Goal: Browse casually

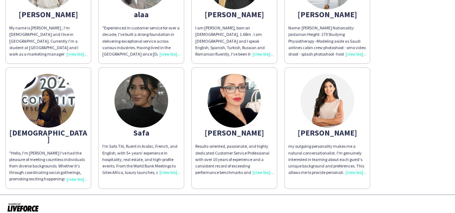
scroll to position [133, 0]
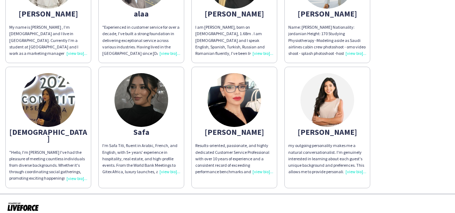
click at [166, 170] on div "I'm Safa Titi, fluent in Arabic, French, and English, with 5+ years' experience…" at bounding box center [141, 158] width 78 height 33
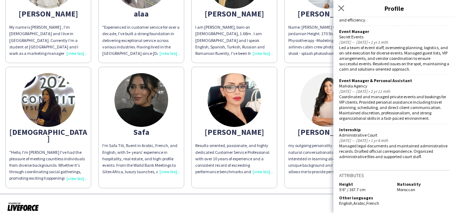
scroll to position [0, 0]
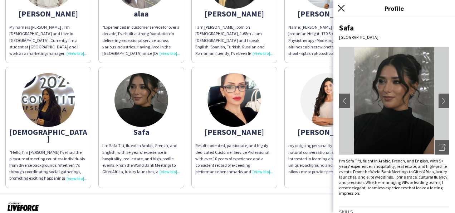
click at [343, 10] on icon at bounding box center [341, 8] width 7 height 7
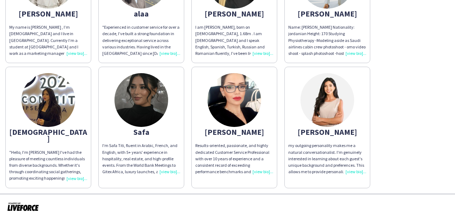
click at [74, 174] on div ""Hello, I'm [PERSON_NAME] I've had the pleasure of meeting countless individual…" at bounding box center [48, 165] width 78 height 33
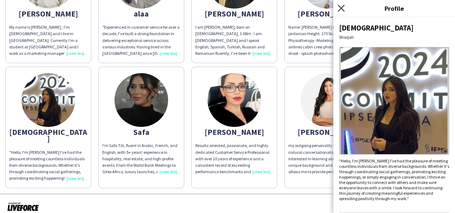
click at [343, 5] on icon "Close pop-in" at bounding box center [341, 8] width 7 height 7
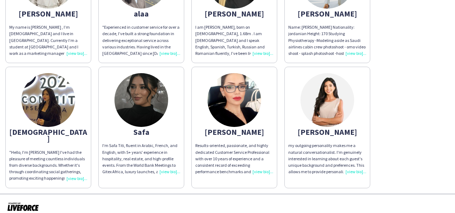
click at [356, 170] on div "my outgoing personality makes me a natural conversationalist. I'm genuinely int…" at bounding box center [328, 158] width 78 height 33
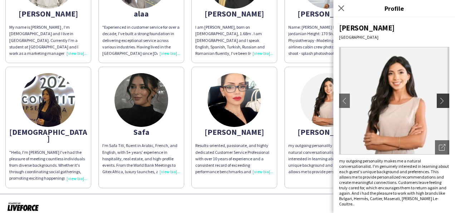
click at [439, 101] on app-icon "chevron-right" at bounding box center [444, 100] width 10 height 6
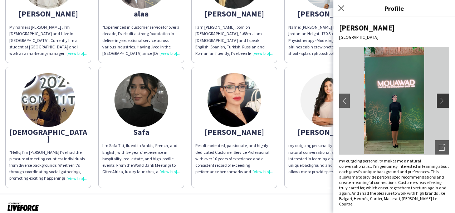
click at [439, 101] on app-icon "chevron-right" at bounding box center [444, 100] width 10 height 6
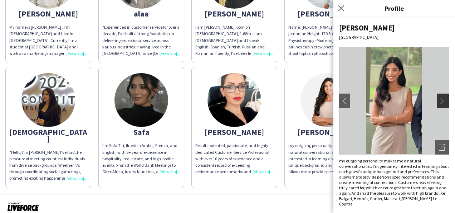
click at [439, 101] on app-icon "chevron-right" at bounding box center [444, 100] width 10 height 6
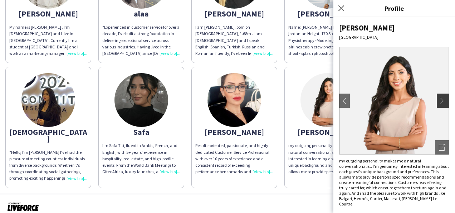
click at [442, 94] on button "chevron-right" at bounding box center [444, 100] width 14 height 14
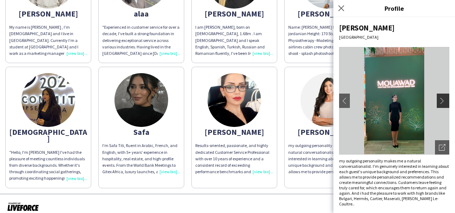
click at [439, 102] on app-icon "chevron-right" at bounding box center [444, 100] width 10 height 6
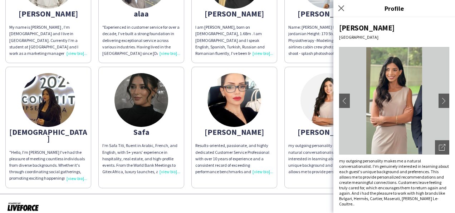
click at [343, 13] on div "Close pop-in" at bounding box center [343, 8] width 18 height 16
click at [339, 11] on icon "Close pop-in" at bounding box center [341, 8] width 7 height 7
